Goal: Information Seeking & Learning: Learn about a topic

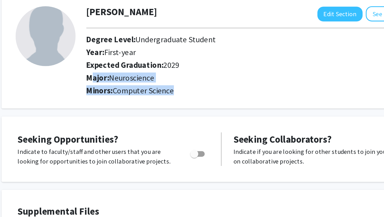
drag, startPoint x: 105, startPoint y: 81, endPoint x: 161, endPoint y: 89, distance: 56.2
click at [161, 89] on div "Jayden Zhang Edit Section See Public View help Degree Level: Undergraduate Stud…" at bounding box center [215, 64] width 230 height 60
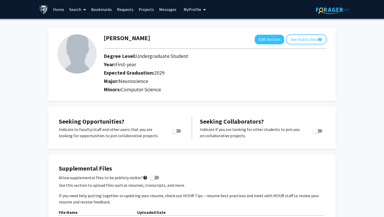
click at [74, 10] on link "Search" at bounding box center [78, 9] width 22 height 18
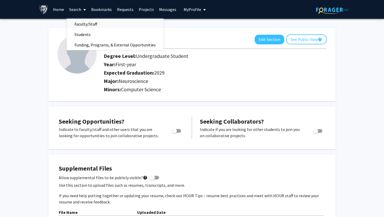
click at [80, 24] on span "Faculty/Staff" at bounding box center [86, 24] width 38 height 10
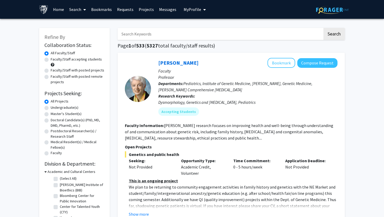
click at [75, 10] on link "Search" at bounding box center [78, 9] width 22 height 18
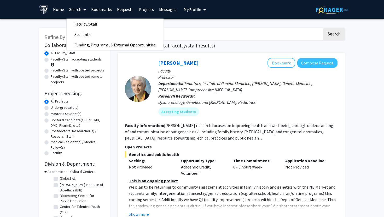
click at [63, 5] on link "Home" at bounding box center [58, 9] width 16 height 18
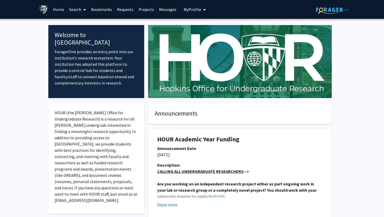
click at [80, 8] on link "Search" at bounding box center [78, 9] width 22 height 18
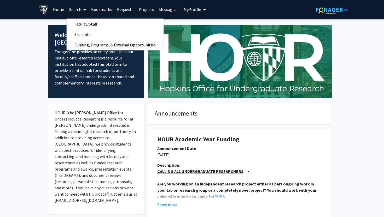
click at [90, 45] on span "Funding, Programs, & External Opportunities" at bounding box center [115, 45] width 97 height 10
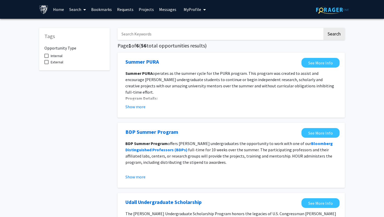
click at [144, 8] on link "Projects" at bounding box center [146, 9] width 20 height 18
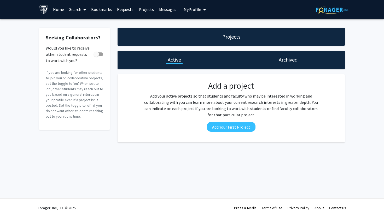
click at [133, 9] on link "Requests" at bounding box center [125, 9] width 22 height 18
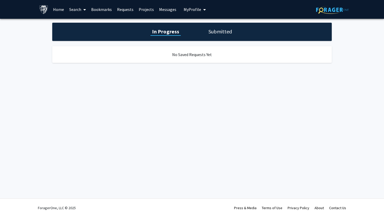
click at [106, 8] on link "Bookmarks" at bounding box center [101, 9] width 26 height 18
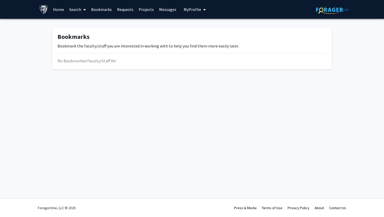
click at [195, 12] on button "My Profile" at bounding box center [194, 9] width 25 height 19
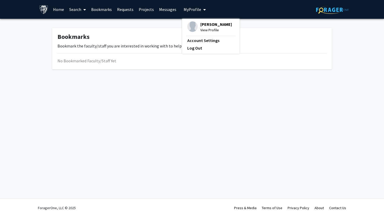
click at [195, 12] on button "My Profile" at bounding box center [194, 9] width 25 height 19
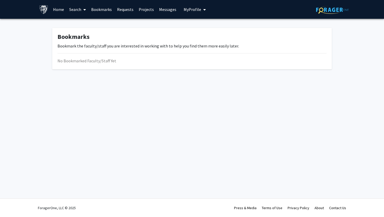
click at [130, 9] on link "Requests" at bounding box center [125, 9] width 22 height 18
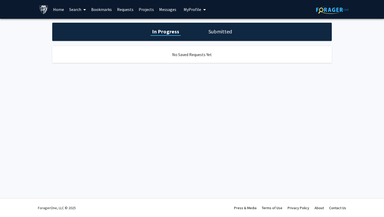
click at [229, 35] on div "In Progress Submitted" at bounding box center [191, 32] width 279 height 18
click at [223, 33] on h1 "Submitted" at bounding box center [220, 31] width 27 height 7
click at [92, 10] on link "Bookmarks" at bounding box center [101, 9] width 26 height 18
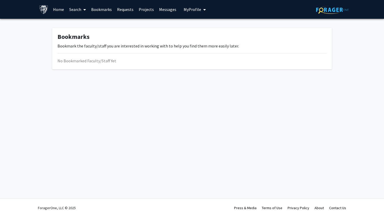
click at [84, 9] on icon at bounding box center [84, 10] width 3 height 4
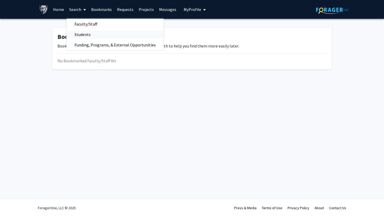
click at [85, 33] on span "Students" at bounding box center [83, 34] width 32 height 10
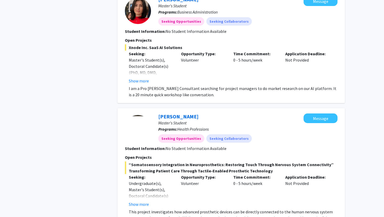
scroll to position [1437, 0]
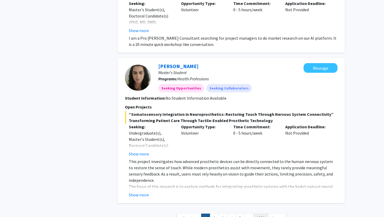
click at [257, 214] on link "1259" at bounding box center [260, 218] width 15 height 9
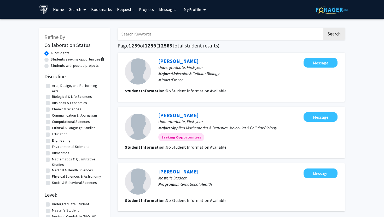
click at [222, 36] on input "Search Keywords" at bounding box center [219, 34] width 205 height 12
type input "Oyujin"
click at [323, 28] on button "Search" at bounding box center [333, 34] width 21 height 12
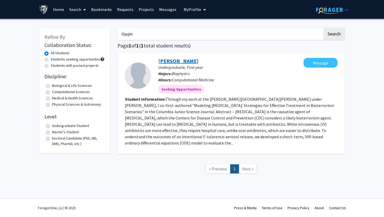
click at [194, 62] on link "Oyujin Damdinsuren" at bounding box center [178, 61] width 40 height 7
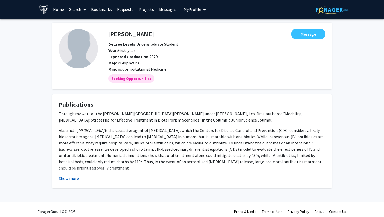
click at [76, 178] on button "Show more" at bounding box center [69, 178] width 20 height 6
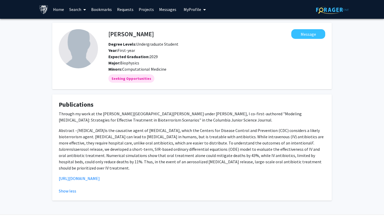
scroll to position [10, 0]
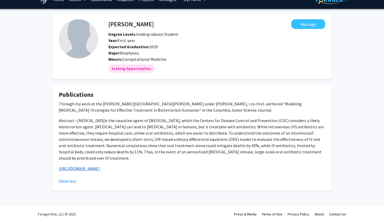
click at [100, 166] on link "https://cjsjournal.org/20242025-cjsj" at bounding box center [79, 168] width 41 height 5
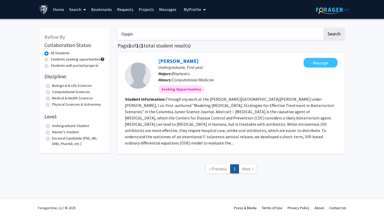
click at [156, 31] on input "Oyujin" at bounding box center [219, 34] width 205 height 12
click at [323, 28] on button "Search" at bounding box center [333, 34] width 21 height 12
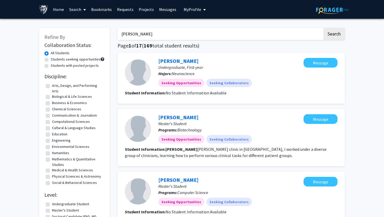
click at [323, 28] on button "Search" at bounding box center [333, 34] width 21 height 12
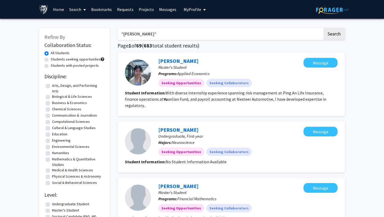
type input ""Eric yu""
click at [323, 28] on button "Search" at bounding box center [333, 34] width 21 height 12
click at [331, 34] on button "Search" at bounding box center [333, 34] width 21 height 12
click at [242, 31] on input ""Eric yu"" at bounding box center [219, 34] width 205 height 12
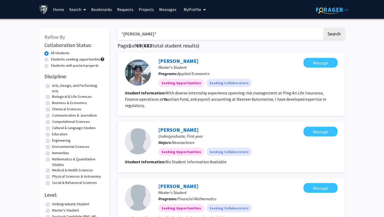
click at [242, 31] on input ""Eric yu"" at bounding box center [219, 34] width 205 height 12
type input "jayden zhang"
click at [323, 28] on button "Search" at bounding box center [333, 34] width 21 height 12
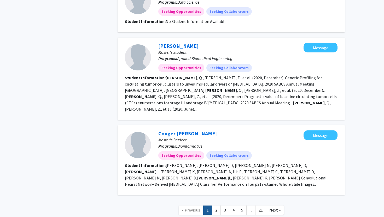
scroll to position [483, 0]
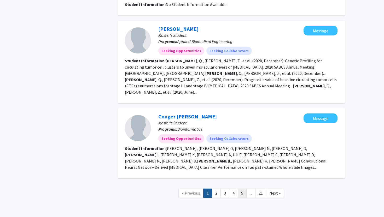
click at [240, 189] on link "5" at bounding box center [241, 193] width 9 height 9
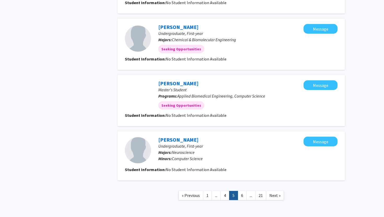
scroll to position [443, 0]
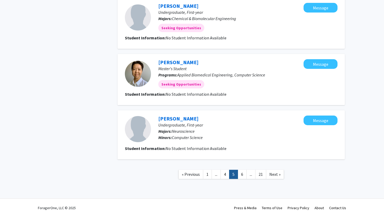
click at [237, 177] on link "5" at bounding box center [233, 174] width 9 height 9
click at [240, 177] on link "6" at bounding box center [241, 174] width 9 height 9
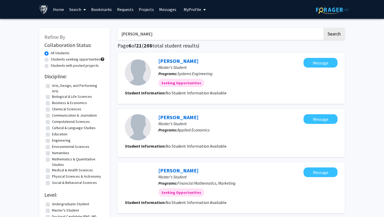
scroll to position [4, 0]
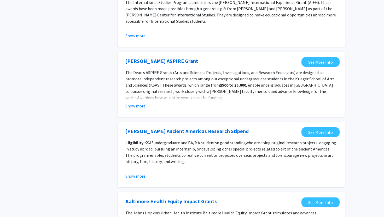
scroll to position [566, 0]
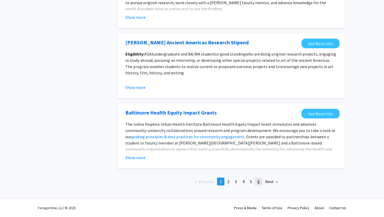
click at [255, 178] on link "page 6" at bounding box center [258, 182] width 7 height 8
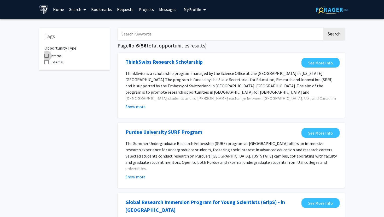
click at [46, 55] on span at bounding box center [46, 56] width 4 height 4
click at [46, 58] on input "Internal" at bounding box center [46, 58] width 0 height 0
checkbox input "true"
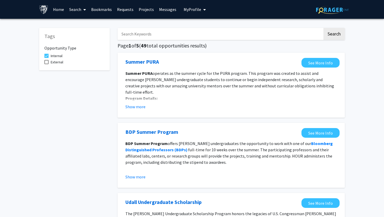
click at [47, 61] on span at bounding box center [46, 62] width 4 height 4
click at [46, 64] on input "External" at bounding box center [46, 64] width 0 height 0
checkbox input "true"
click at [47, 53] on label "Internal" at bounding box center [53, 56] width 18 height 6
click at [46, 58] on input "Internal" at bounding box center [46, 58] width 0 height 0
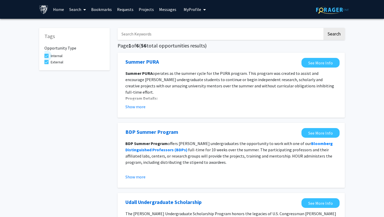
checkbox input "false"
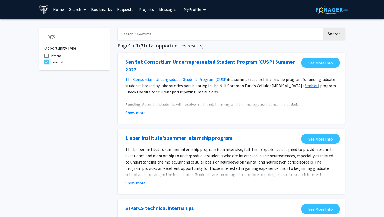
click at [46, 62] on span at bounding box center [46, 62] width 4 height 4
click at [46, 64] on input "External" at bounding box center [46, 64] width 0 height 0
checkbox input "false"
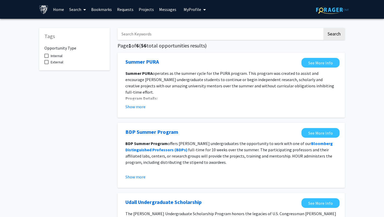
click at [111, 6] on link "Bookmarks" at bounding box center [101, 9] width 26 height 18
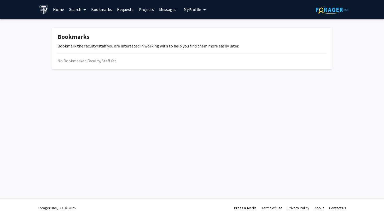
click at [123, 10] on link "Requests" at bounding box center [125, 9] width 22 height 18
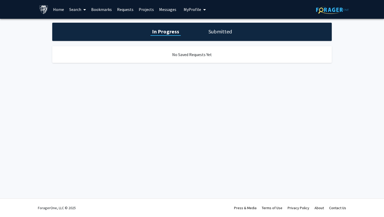
click at [80, 12] on link "Search" at bounding box center [78, 9] width 22 height 18
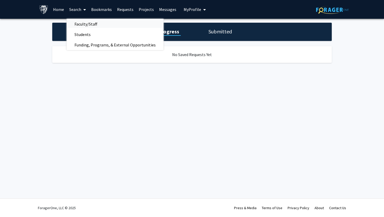
click at [86, 25] on span "Faculty/Staff" at bounding box center [86, 24] width 38 height 10
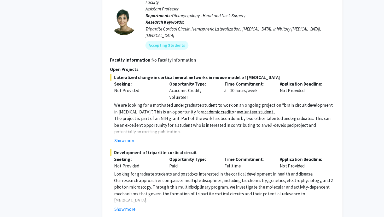
scroll to position [1980, 0]
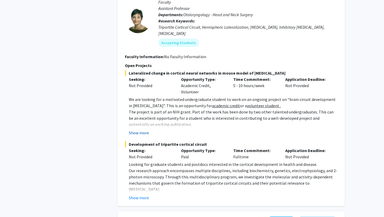
click at [145, 130] on button "Show more" at bounding box center [139, 133] width 20 height 6
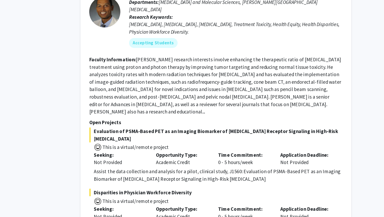
scroll to position [2580, 0]
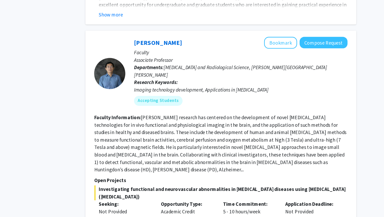
scroll to position [1837, 0]
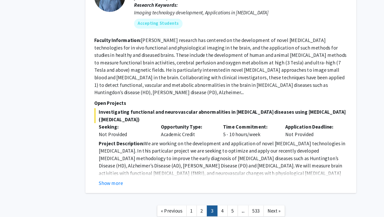
click at [215, 202] on nav "« Previous 1 2 3 4 5 ... 533 Next »" at bounding box center [230, 212] width 227 height 21
click at [215, 207] on link "2" at bounding box center [215, 211] width 9 height 9
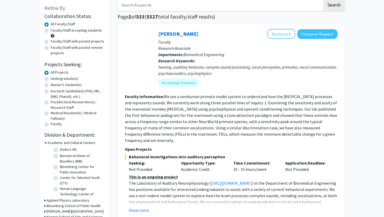
scroll to position [26, 0]
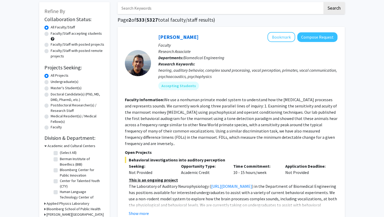
click at [51, 82] on label "Undergraduate(s)" at bounding box center [65, 81] width 28 height 5
click at [51, 82] on input "Undergraduate(s)" at bounding box center [52, 80] width 3 height 3
radio input "true"
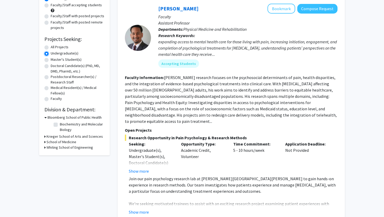
scroll to position [42, 0]
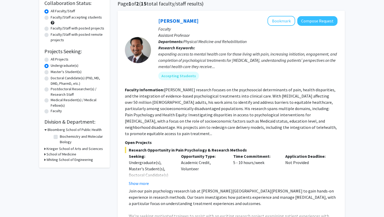
click at [59, 60] on label "All Projects" at bounding box center [60, 59] width 18 height 5
click at [54, 60] on input "All Projects" at bounding box center [52, 58] width 3 height 3
radio input "true"
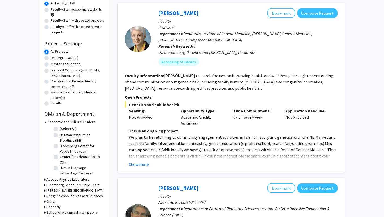
scroll to position [51, 0]
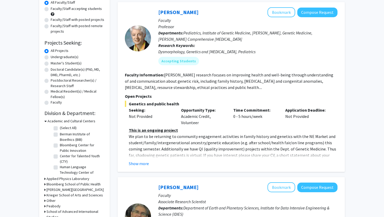
click at [73, 57] on label "Undergraduate(s)" at bounding box center [65, 56] width 28 height 5
click at [54, 57] on input "Undergraduate(s)" at bounding box center [52, 55] width 3 height 3
radio input "true"
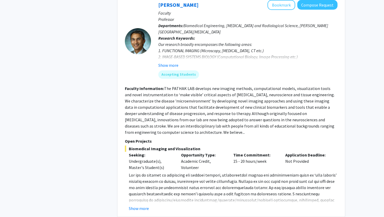
scroll to position [1544, 0]
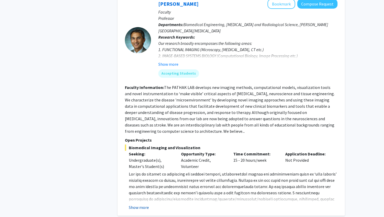
click at [140, 204] on button "Show more" at bounding box center [139, 207] width 20 height 6
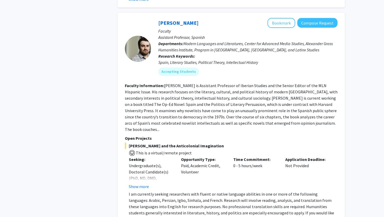
scroll to position [2279, 0]
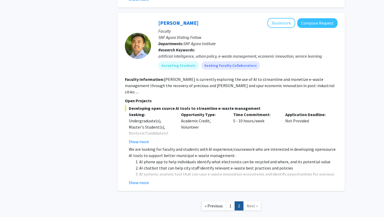
scroll to position [780, 0]
